Goal: Task Accomplishment & Management: Manage account settings

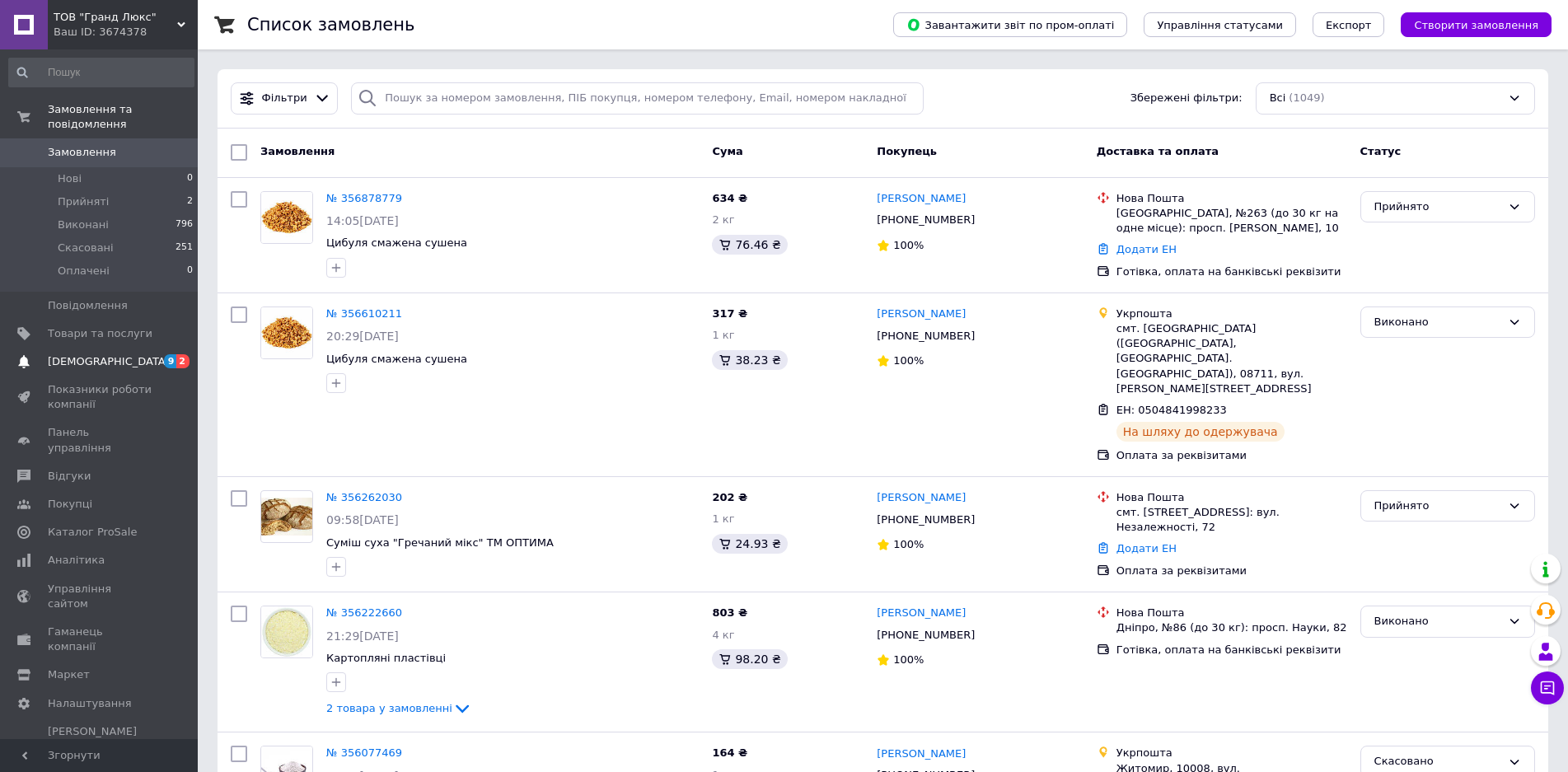
click at [83, 355] on span "[DEMOGRAPHIC_DATA]" at bounding box center [109, 362] width 122 height 15
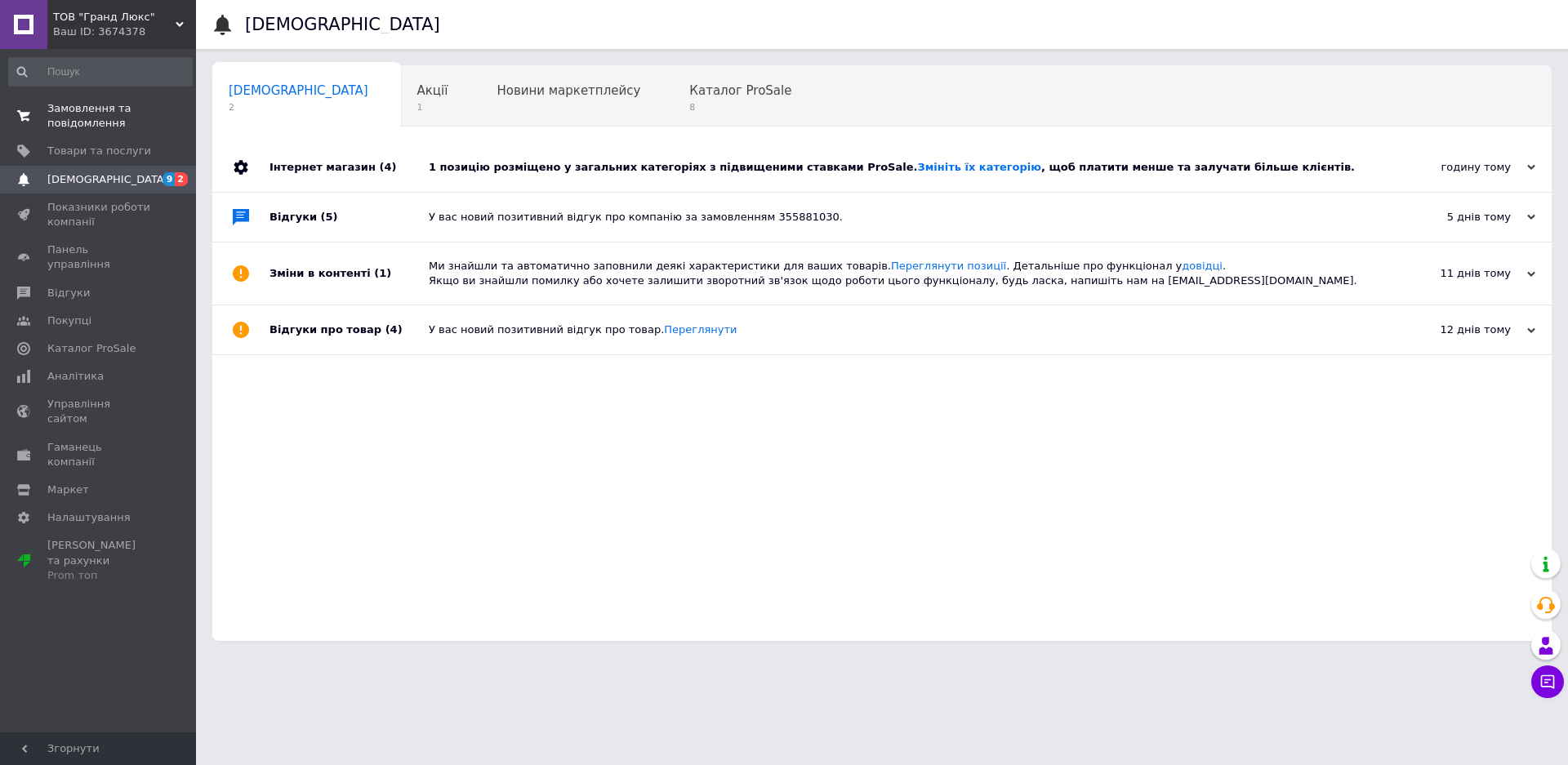
click at [105, 114] on span "Замовлення та повідомлення" at bounding box center [99, 116] width 104 height 30
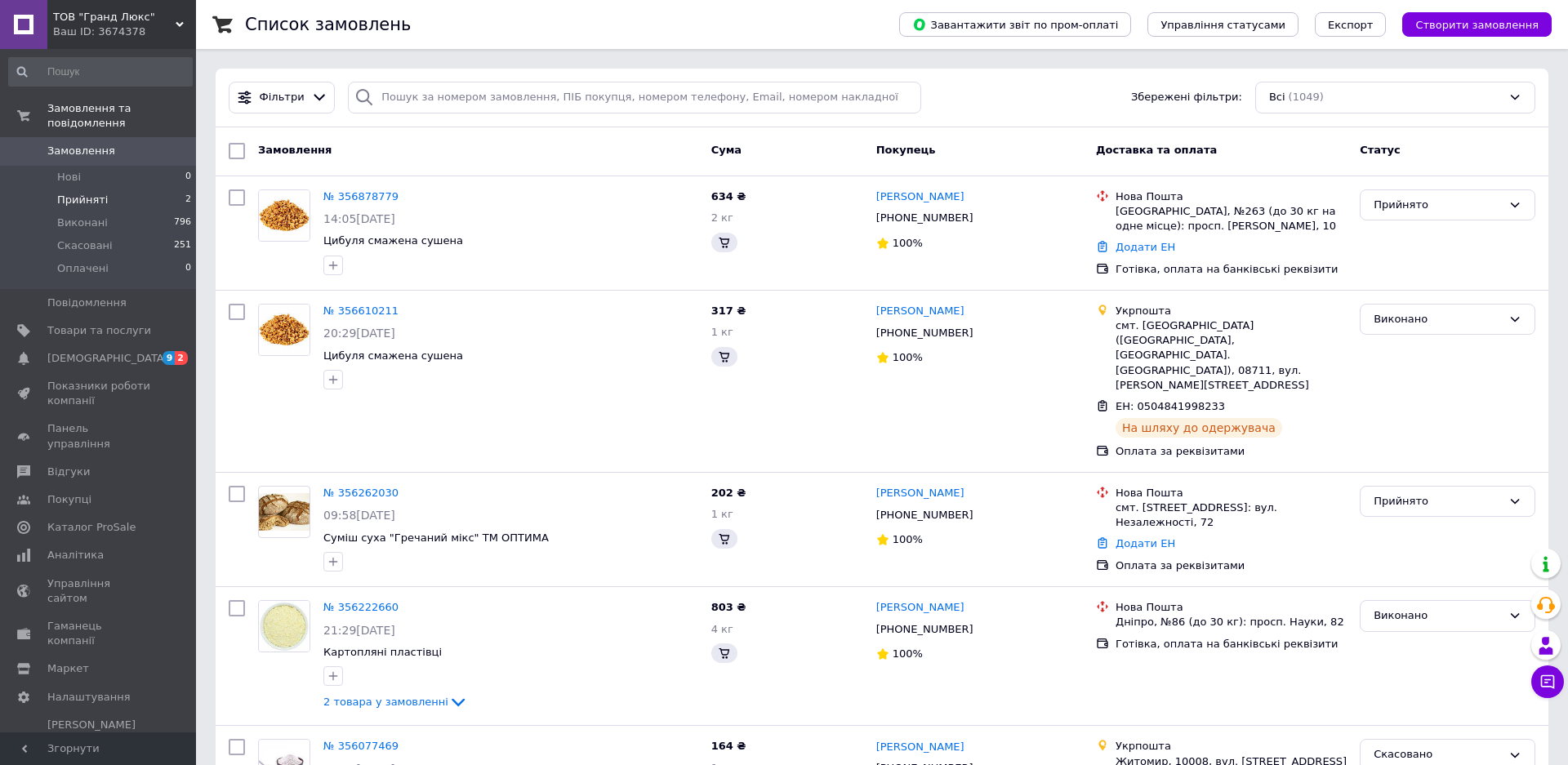
click at [96, 193] on span "Прийняті" at bounding box center [82, 200] width 50 height 15
